Goal: Task Accomplishment & Management: Manage account settings

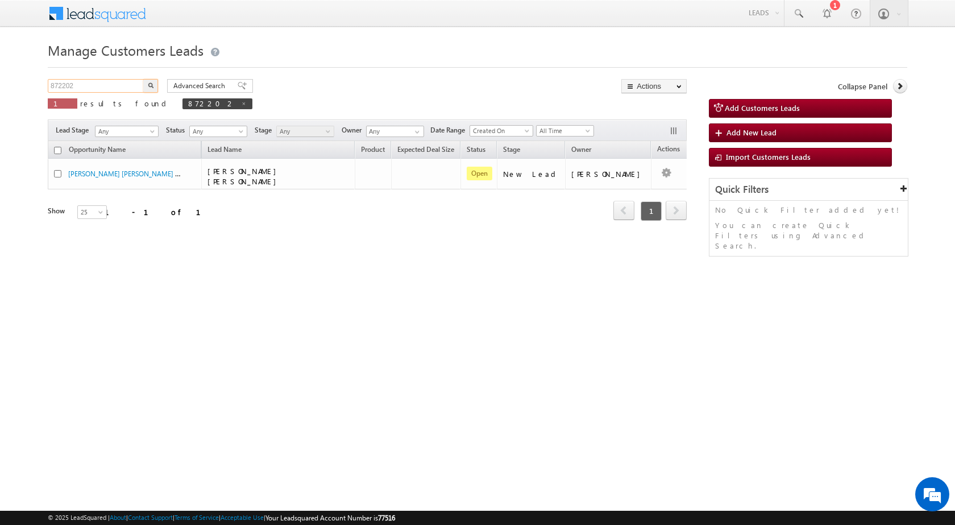
drag, startPoint x: 106, startPoint y: 89, endPoint x: 0, endPoint y: 91, distance: 106.3
click at [0, 91] on body "Menu Rubi Yadav sitar a7@ks erve." at bounding box center [477, 161] width 955 height 322
paste input "68319"
type input "868319"
click at [153, 86] on button "button" at bounding box center [150, 86] width 15 height 14
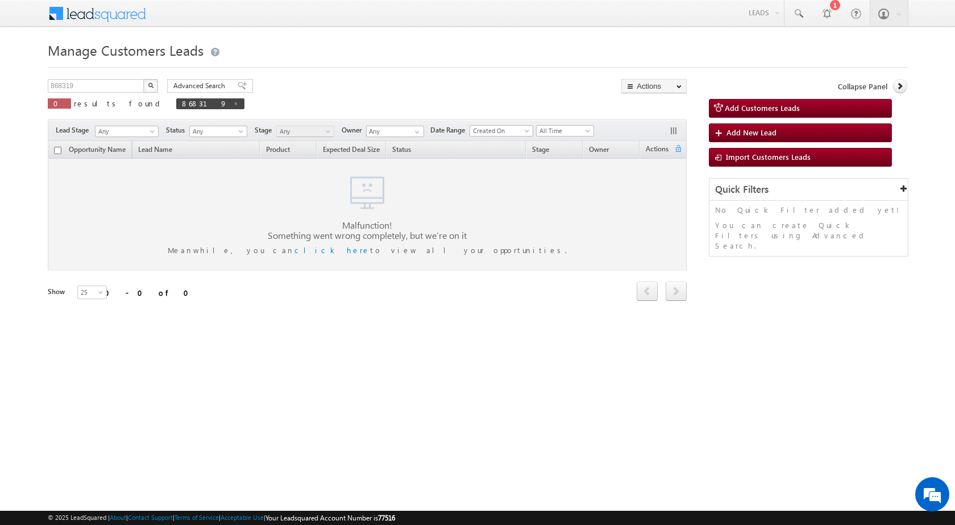
click at [151, 86] on img "button" at bounding box center [151, 85] width 6 height 6
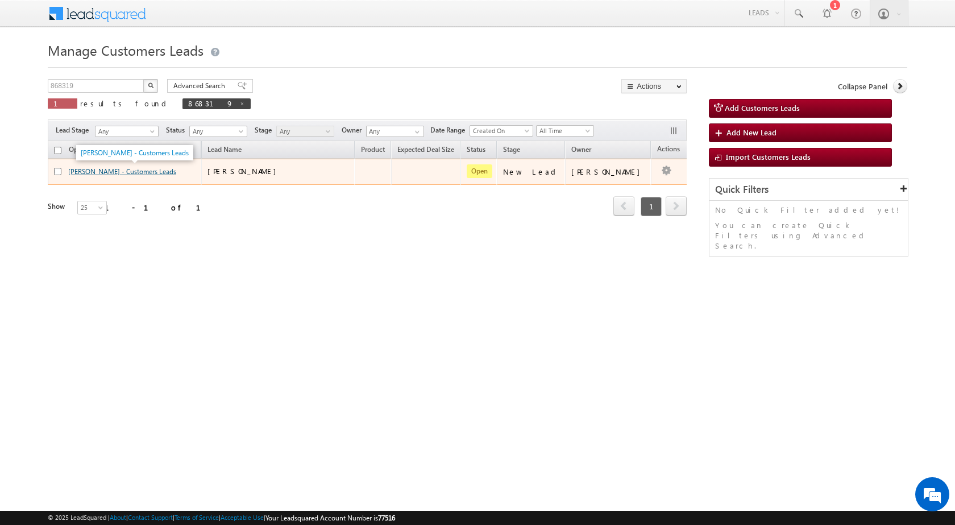
click at [85, 171] on link "Kashi Ram - Customers Leads" at bounding box center [122, 171] width 108 height 9
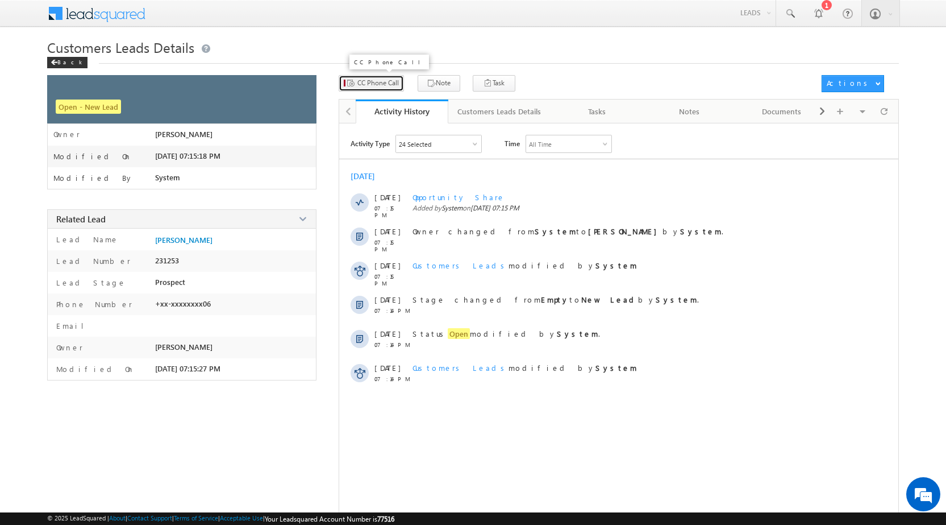
click at [377, 76] on button "CC Phone Call" at bounding box center [371, 83] width 65 height 16
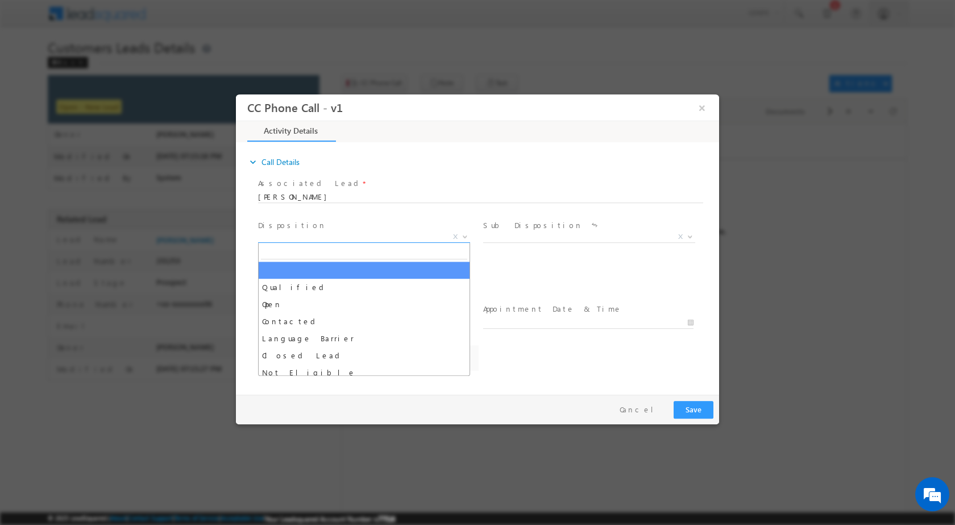
click at [463, 234] on b at bounding box center [465, 236] width 7 height 4
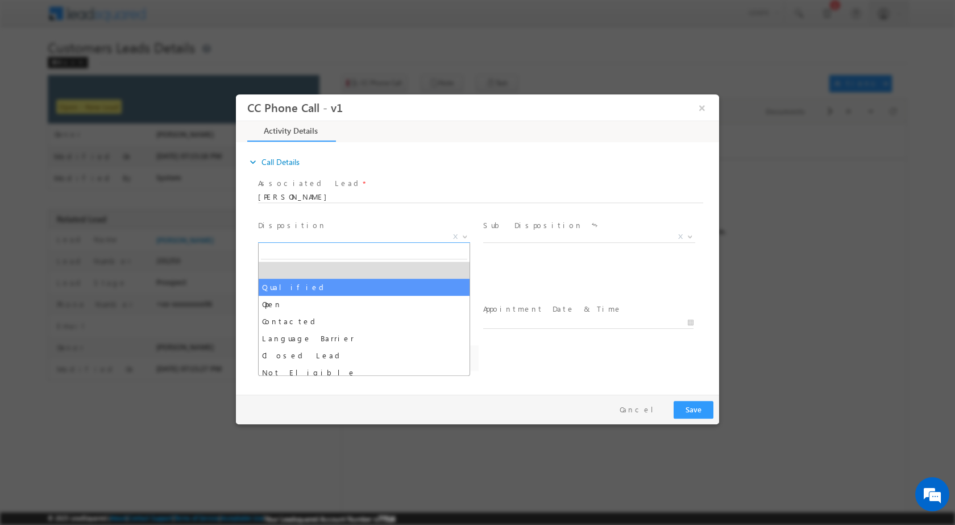
select select "Qualified"
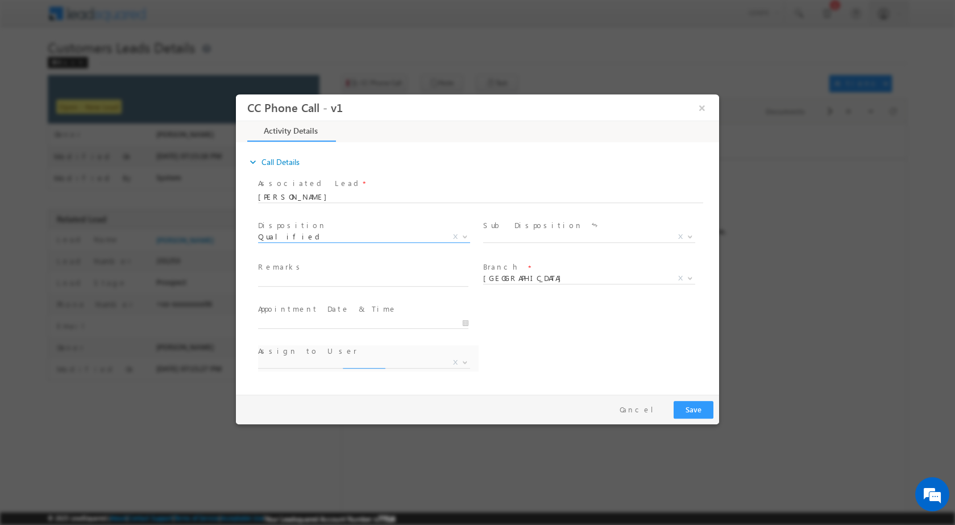
select select "[EMAIL_ADDRESS][DOMAIN_NAME]"
click at [687, 234] on b at bounding box center [690, 236] width 7 height 4
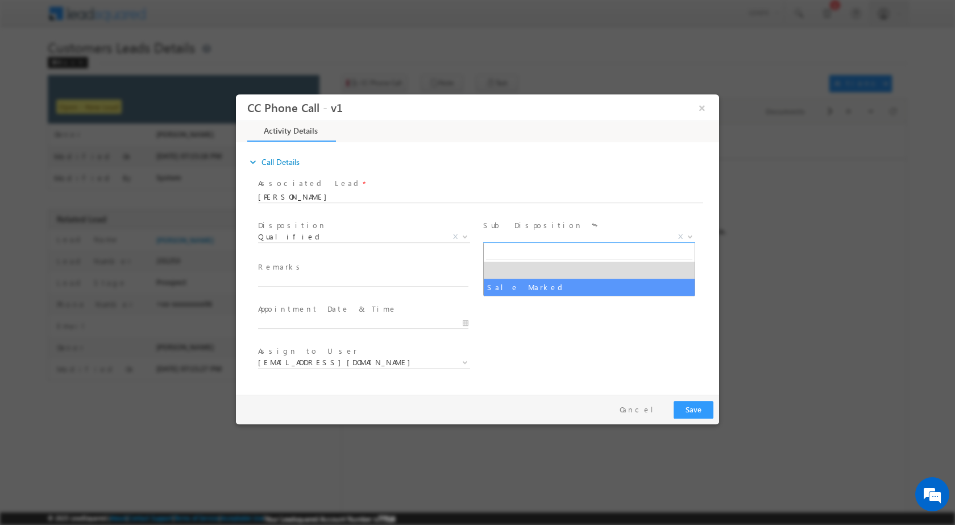
select select "Sale Marked"
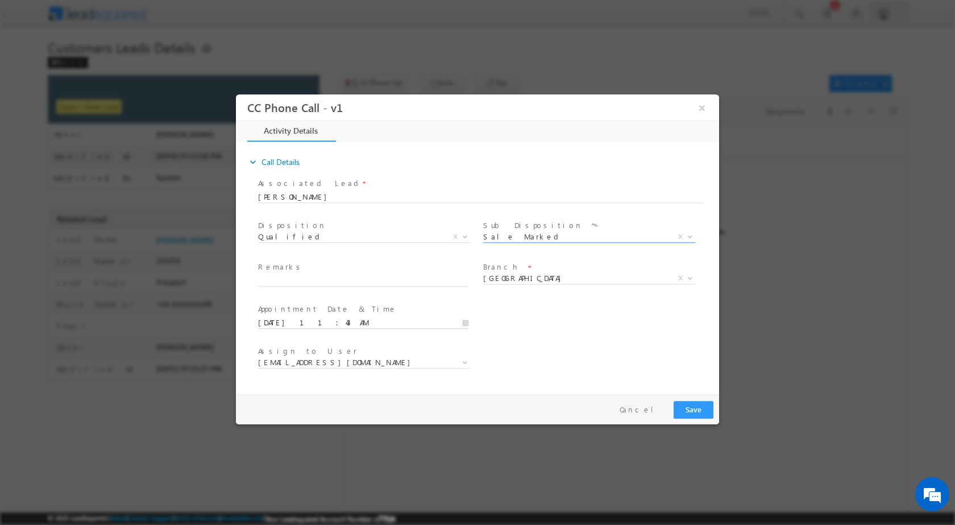
click at [467, 322] on input "[DATE] 11:43 AM" at bounding box center [363, 322] width 210 height 11
type input "[DATE] 11:43 AM"
type input "12"
type input "[DATE] 12:43 AM"
drag, startPoint x: 322, startPoint y: 304, endPoint x: 331, endPoint y: 309, distance: 10.7
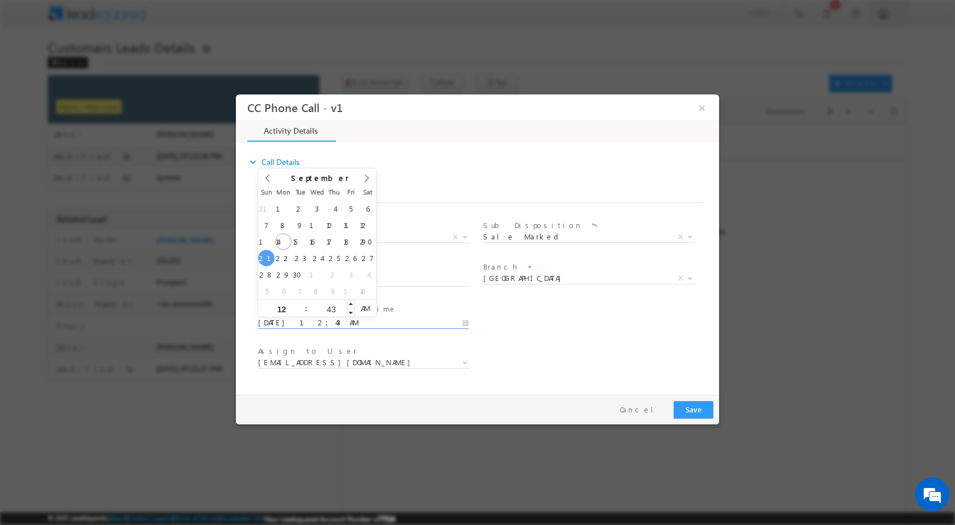
click at [323, 304] on div "43" at bounding box center [331, 307] width 47 height 17
click at [333, 310] on input "43" at bounding box center [331, 308] width 47 height 7
type input "00"
type input "[DATE] 12:00 PM"
click at [371, 309] on span "PM" at bounding box center [365, 307] width 21 height 17
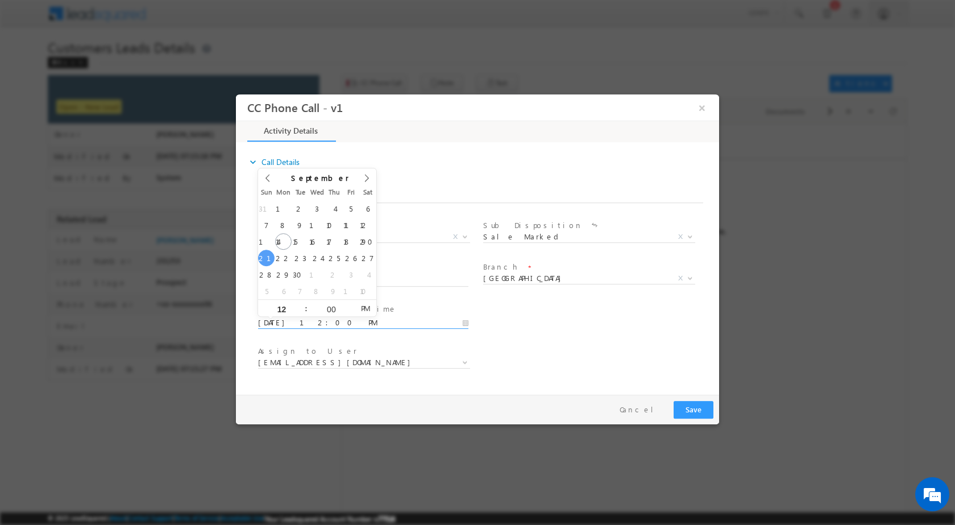
click at [526, 345] on div "Assign to User * [EMAIL_ADDRESS][DOMAIN_NAME] [DOMAIN_NAME][EMAIL_ADDRESS][DOMA…" at bounding box center [487, 363] width 463 height 42
click at [467, 362] on b at bounding box center [465, 361] width 7 height 4
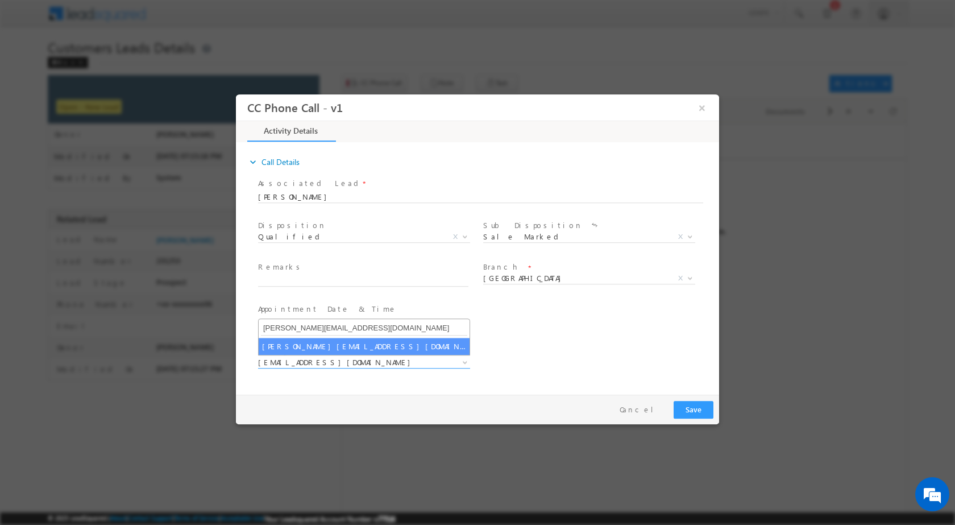
type input "[PERSON_NAME][EMAIL_ADDRESS][DOMAIN_NAME]"
select select "[PERSON_NAME][EMAIL_ADDRESS][DOMAIN_NAME]"
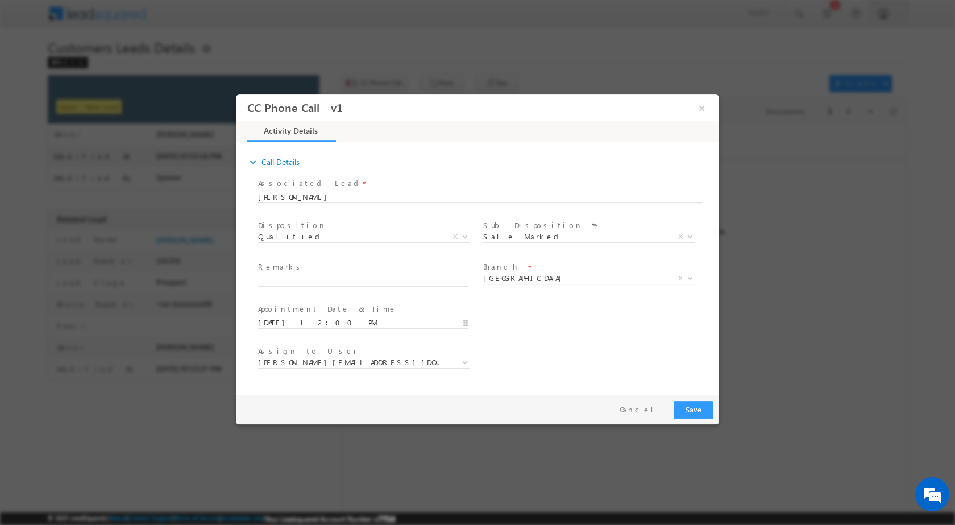
click at [307, 267] on span "Remarks *" at bounding box center [363, 267] width 210 height 13
click at [307, 271] on span "Remarks *" at bounding box center [363, 267] width 210 height 13
click at [306, 277] on input "text" at bounding box center [363, 280] width 210 height 11
paste input "15/09-Customer Name is Kashi Ram Customer age is [DEMOGRAPHIC_DATA] yrs Loan Ty…"
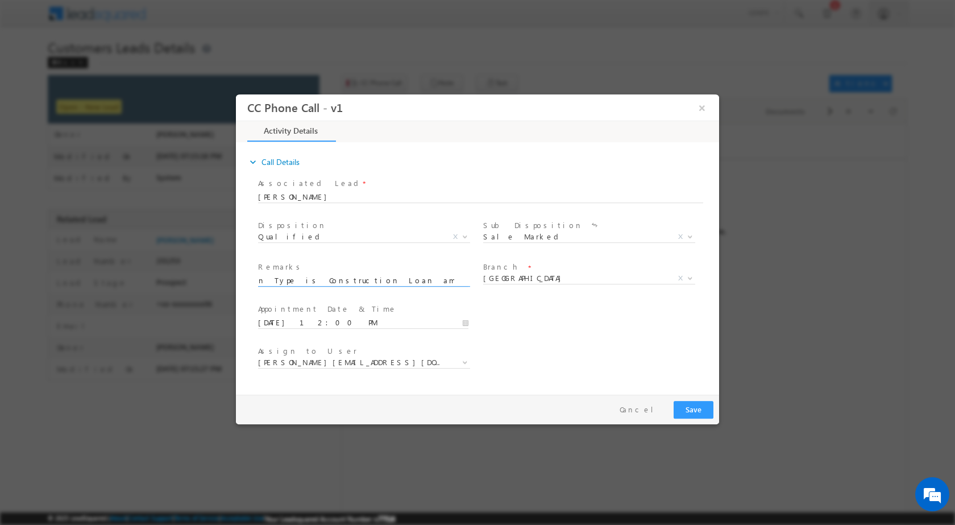
type input "15/09-Customer Name is Kashi Ram Customer age is [DEMOGRAPHIC_DATA] yrs Loan Ty…"
click at [695, 403] on button "Save" at bounding box center [694, 409] width 40 height 18
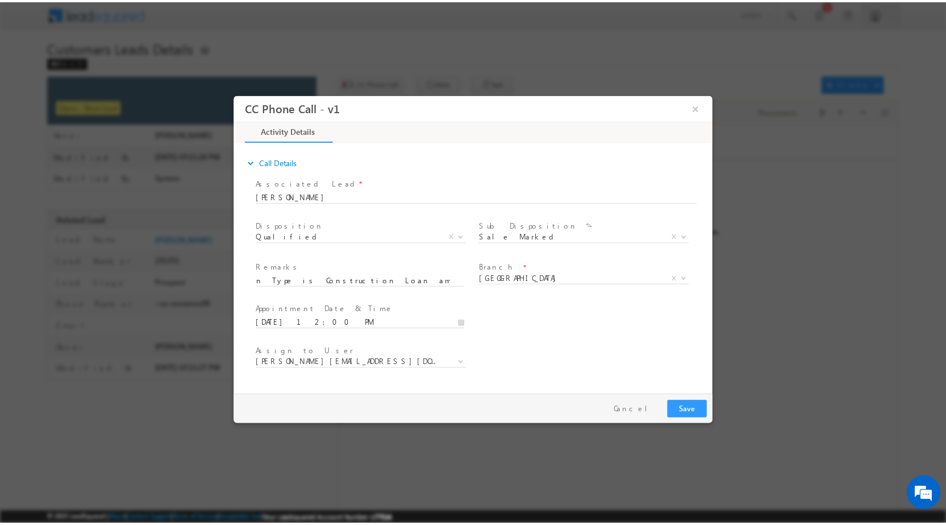
scroll to position [0, 0]
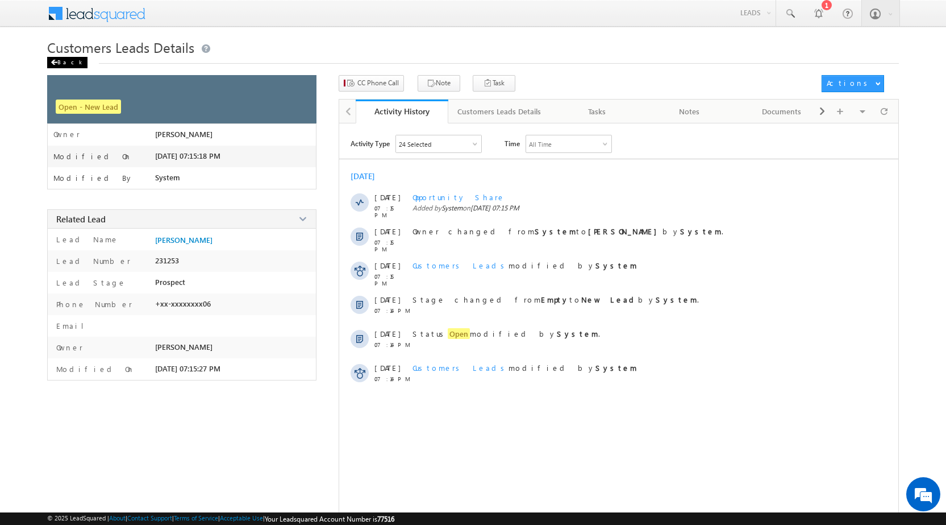
click at [58, 60] on div "Back" at bounding box center [67, 62] width 40 height 11
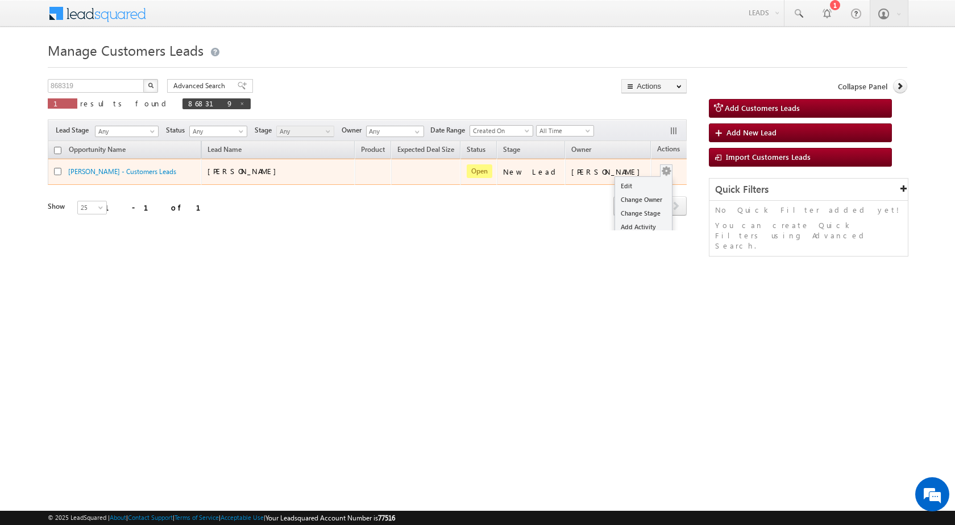
click at [660, 169] on span at bounding box center [666, 170] width 13 height 13
click at [630, 193] on link "Change Owner" at bounding box center [643, 200] width 57 height 14
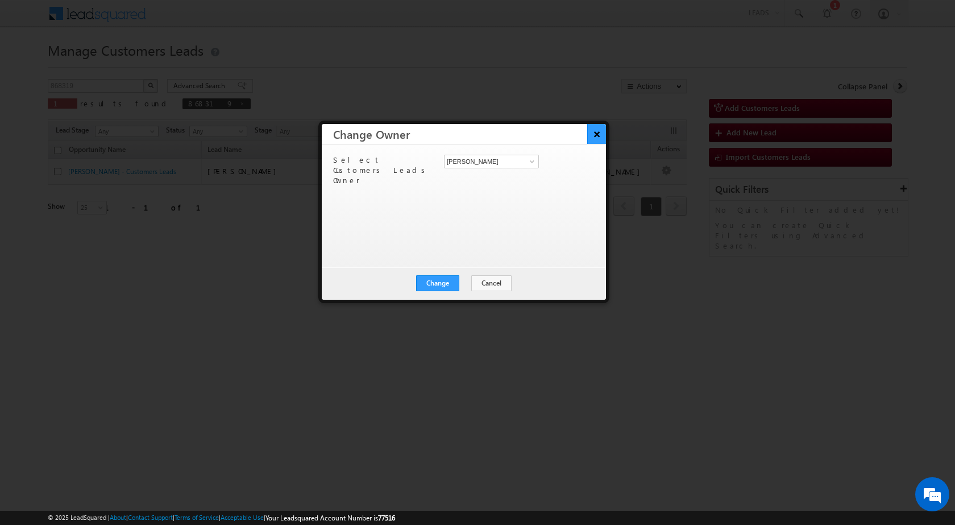
click at [593, 135] on button "×" at bounding box center [596, 134] width 19 height 20
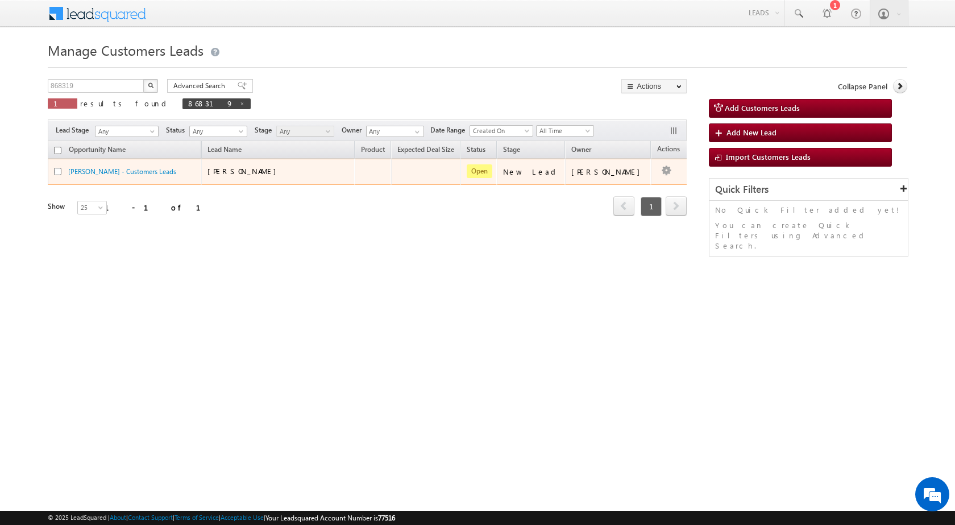
click at [661, 173] on button "button" at bounding box center [666, 170] width 11 height 11
click at [637, 181] on link "Edit" at bounding box center [643, 186] width 57 height 14
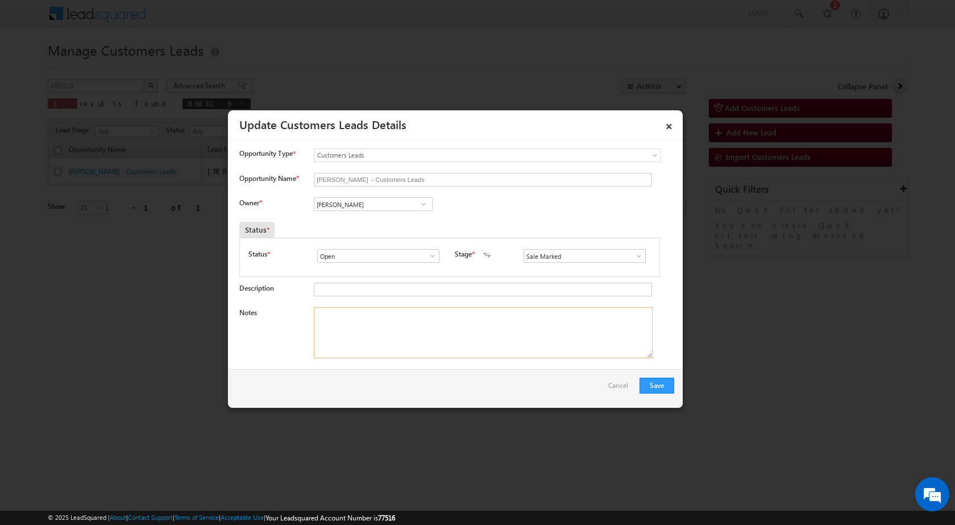
click at [443, 335] on textarea "Notes" at bounding box center [483, 332] width 339 height 51
paste textarea "15/09-Customer Name is Kashi Ram Customer age is 58 yrs Loan Type is Constructi…"
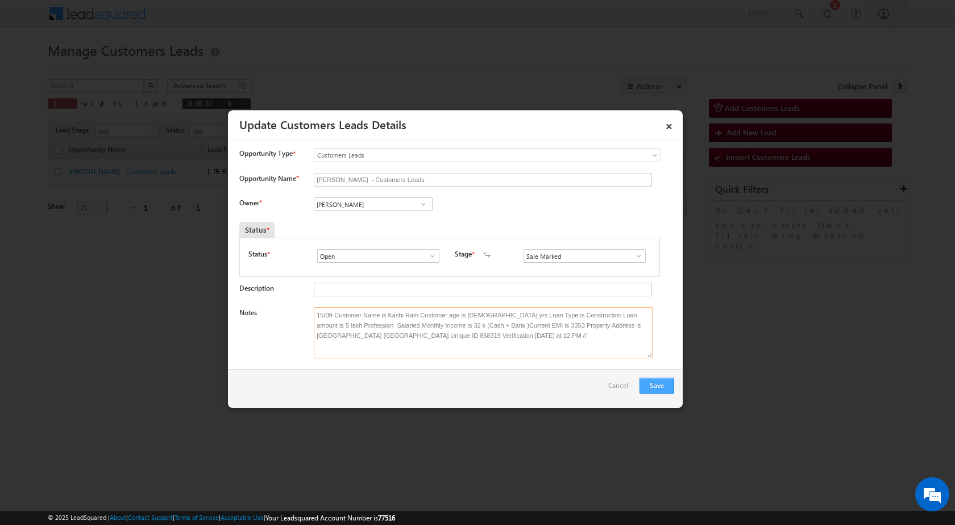
type textarea "15/09-Customer Name is Kashi Ram Customer age is 58 yrs Loan Type is Constructi…"
click at [663, 379] on button "Save" at bounding box center [657, 385] width 35 height 16
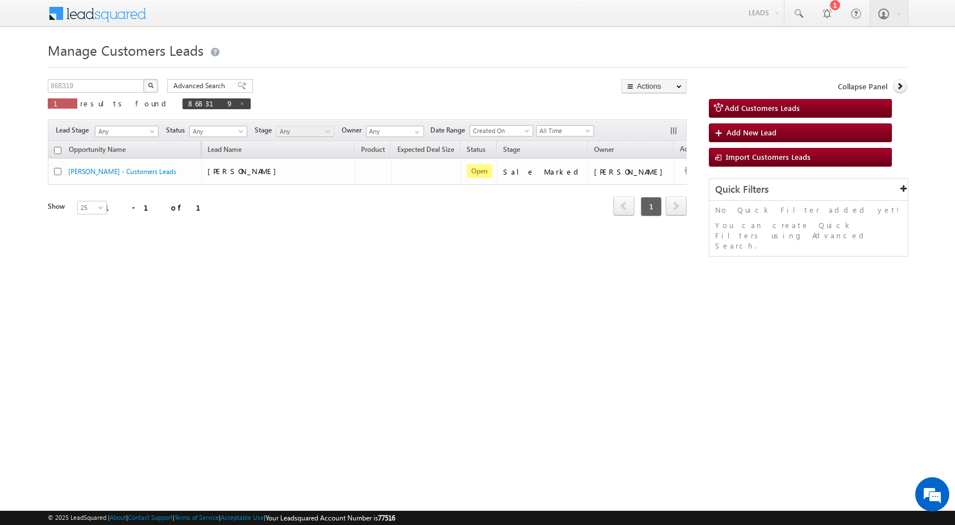
click at [421, 318] on div "Manage Customers Leads Customers Leads updated successfully. 868319 X 1 results…" at bounding box center [478, 180] width 860 height 284
click at [450, 237] on div "Opportunity Name Lead Name Product Expected Deal Size Status Stage Owner Action…" at bounding box center [367, 194] width 639 height 106
